Goal: Find specific page/section: Find specific page/section

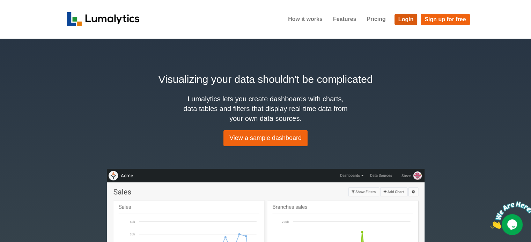
click at [407, 17] on link "Login" at bounding box center [405, 19] width 23 height 11
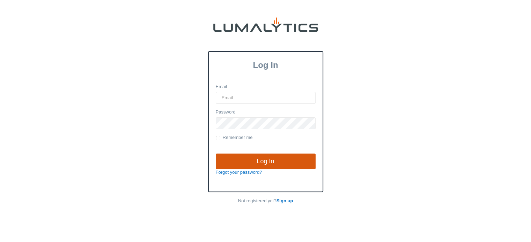
type input "[EMAIL_ADDRESS][DOMAIN_NAME]"
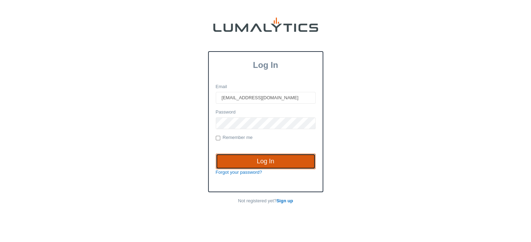
click at [265, 159] on input "Log In" at bounding box center [266, 162] width 100 height 16
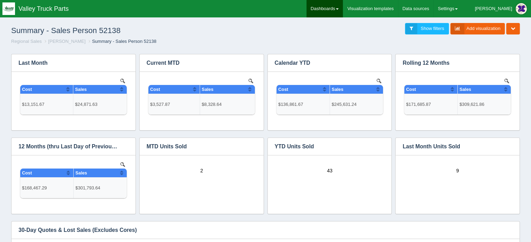
click at [343, 3] on link "Dashboards" at bounding box center [324, 8] width 36 height 17
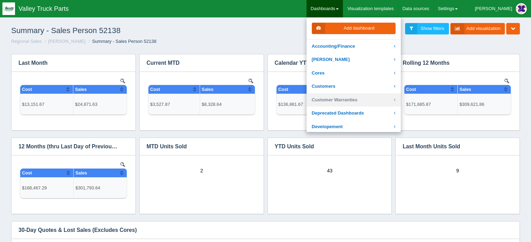
click at [356, 99] on link "Customer Warranties" at bounding box center [353, 100] width 94 height 14
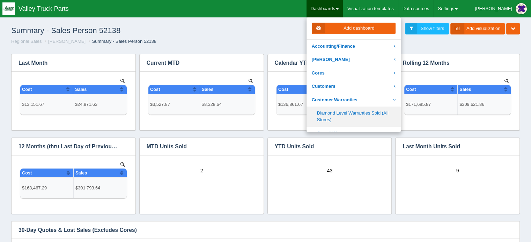
click at [352, 114] on link "Diamond Level Warranties Sold (All Stores)" at bounding box center [353, 117] width 94 height 20
